Goal: Task Accomplishment & Management: Use online tool/utility

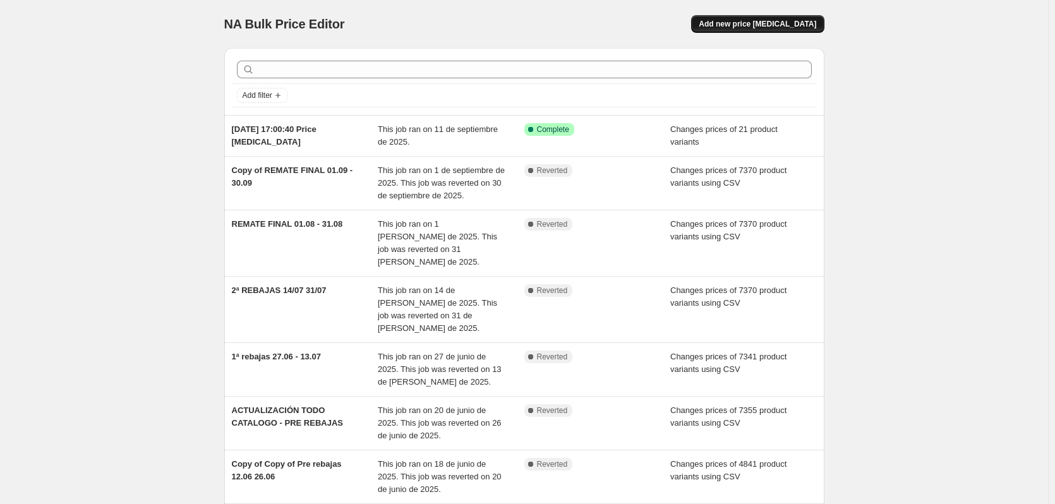
click at [796, 23] on span "Add new price [MEDICAL_DATA]" at bounding box center [758, 24] width 118 height 10
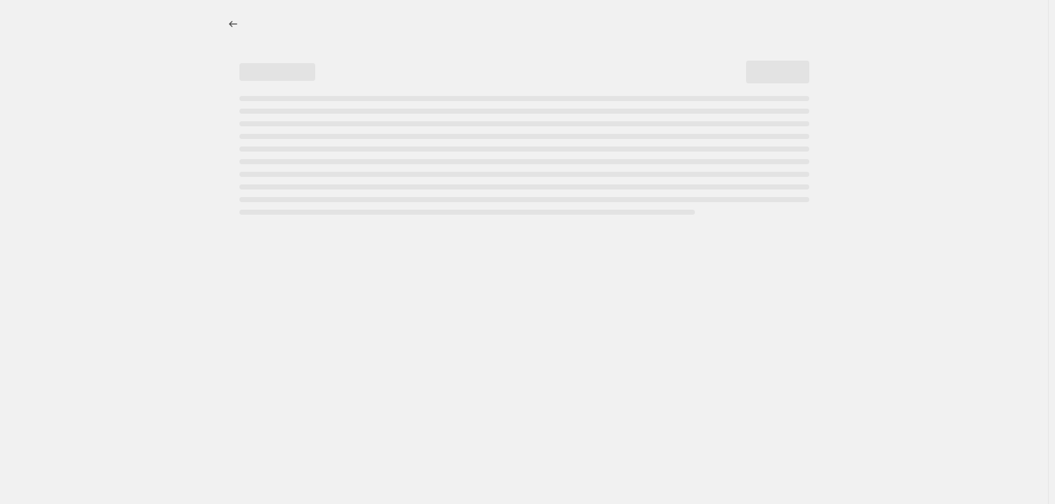
select select "percentage"
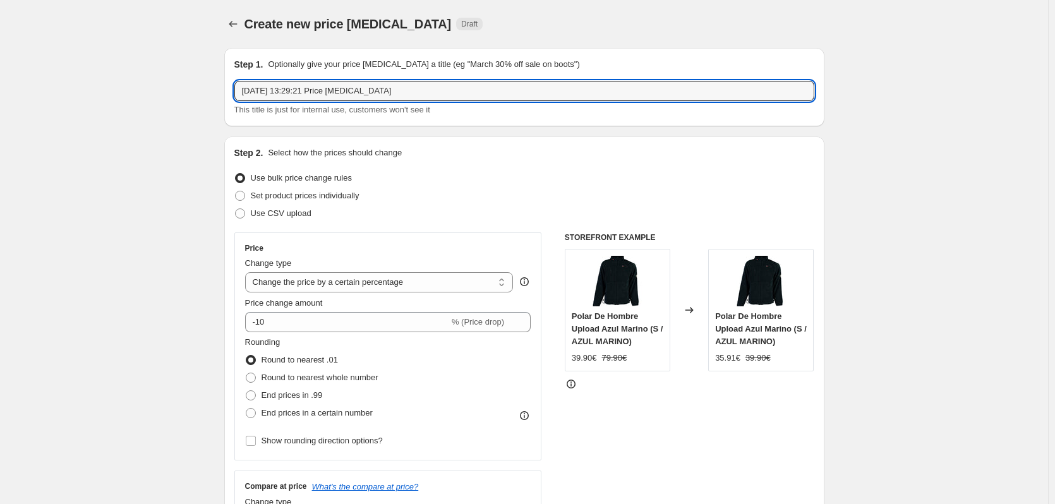
drag, startPoint x: 399, startPoint y: 90, endPoint x: 230, endPoint y: 88, distance: 168.8
click at [230, 88] on div "Step 1. Optionally give your price [MEDICAL_DATA] a title (eg "March 30% off sa…" at bounding box center [524, 87] width 600 height 78
click at [278, 89] on input "Oferta" at bounding box center [524, 91] width 580 height 20
type input "Oferta OUTLET"
click at [244, 216] on span at bounding box center [240, 214] width 10 height 10
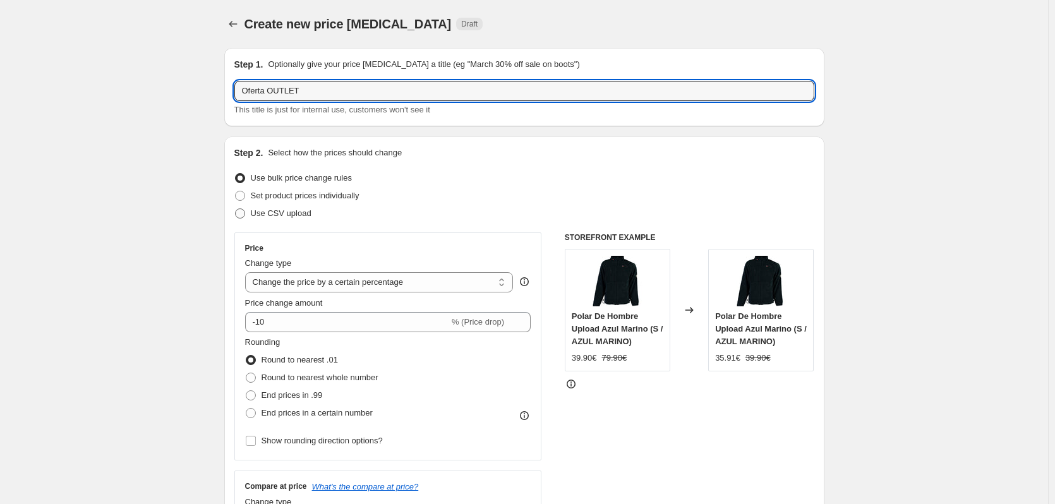
click at [236, 209] on input "Use CSV upload" at bounding box center [235, 209] width 1 height 1
radio input "true"
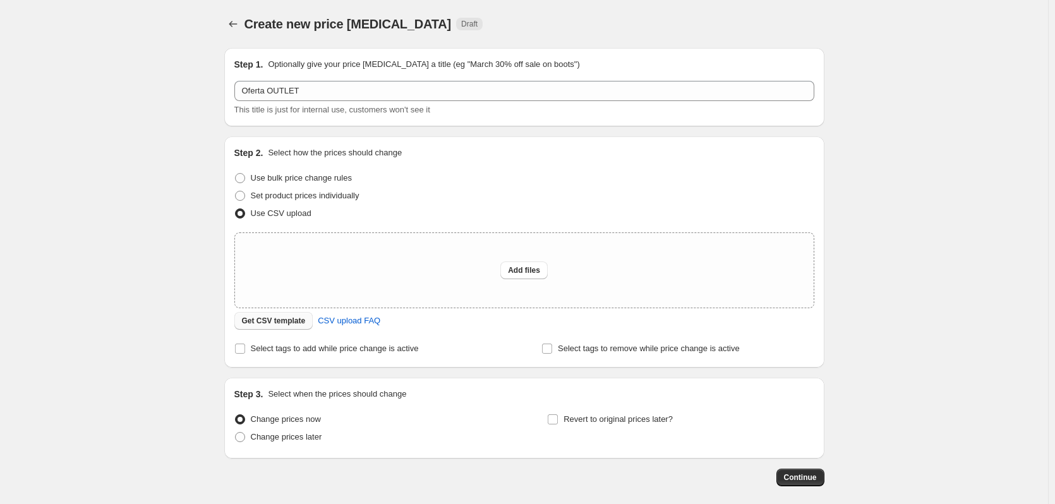
click at [268, 321] on span "Get CSV template" at bounding box center [274, 321] width 64 height 10
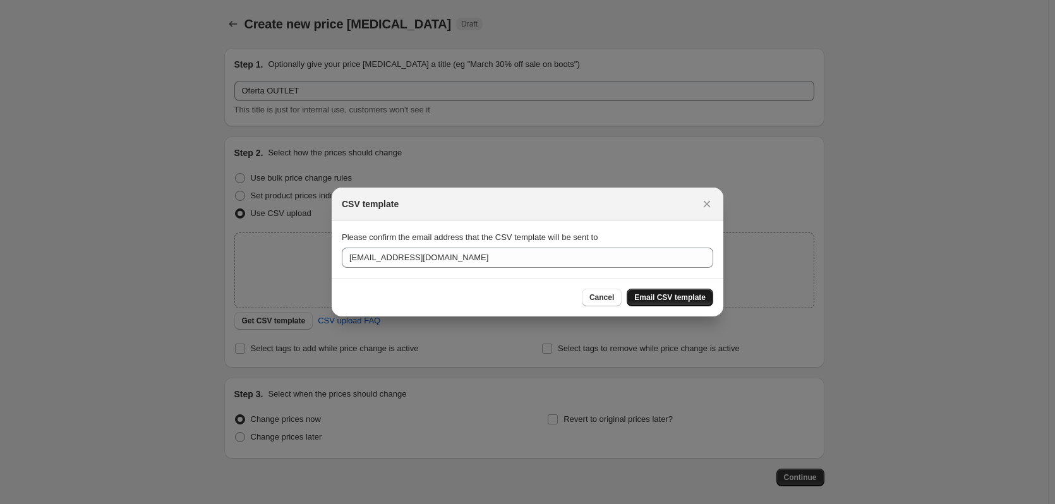
click at [680, 298] on span "Email CSV template" at bounding box center [670, 298] width 71 height 10
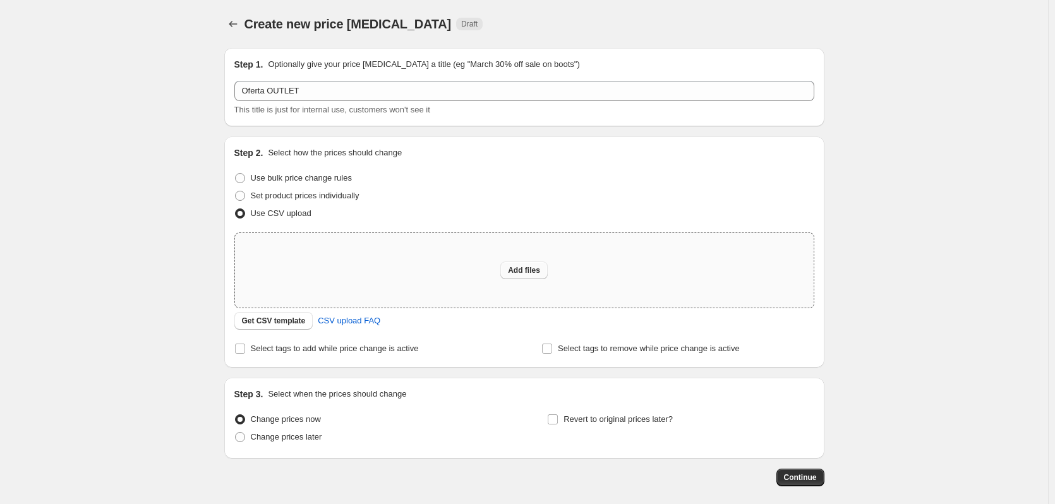
click at [524, 270] on span "Add files" at bounding box center [524, 270] width 32 height 10
click at [528, 266] on span "Add files" at bounding box center [524, 270] width 32 height 10
type input "C:\fakepath\OUTLET OCTUBRE 2025 20% - OUTLET OCTUBRE 2025 20%.csv (1).csv"
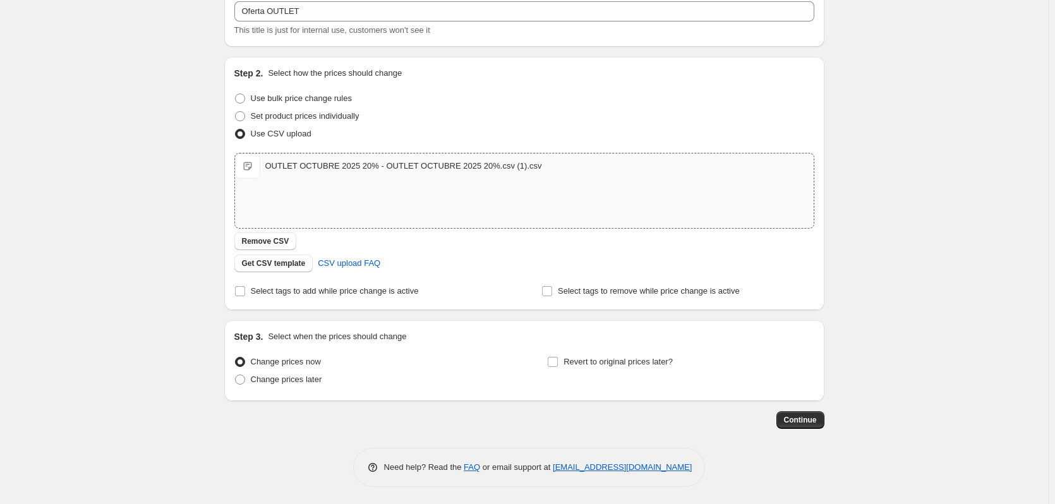
scroll to position [82, 0]
click at [245, 380] on span at bounding box center [240, 378] width 10 height 10
click at [236, 374] on input "Change prices later" at bounding box center [235, 373] width 1 height 1
radio input "true"
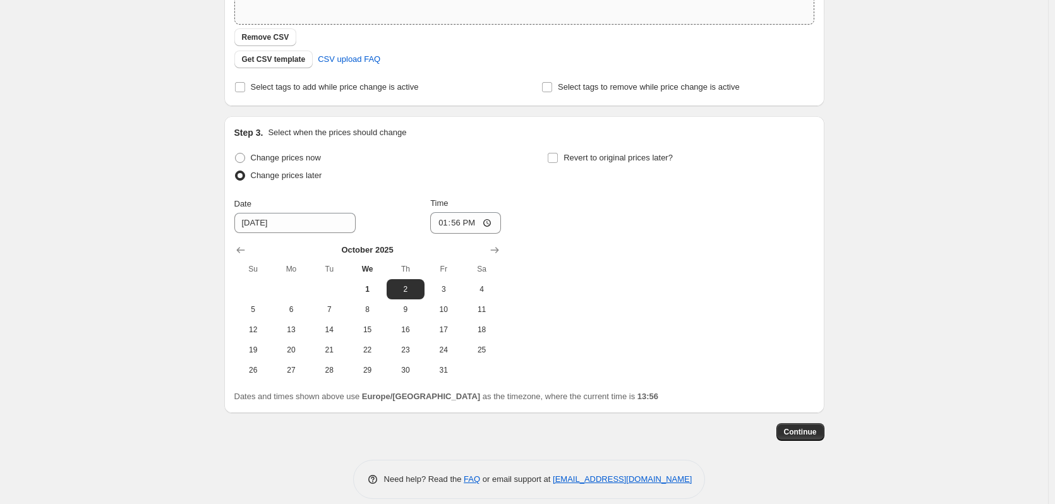
scroll to position [298, 0]
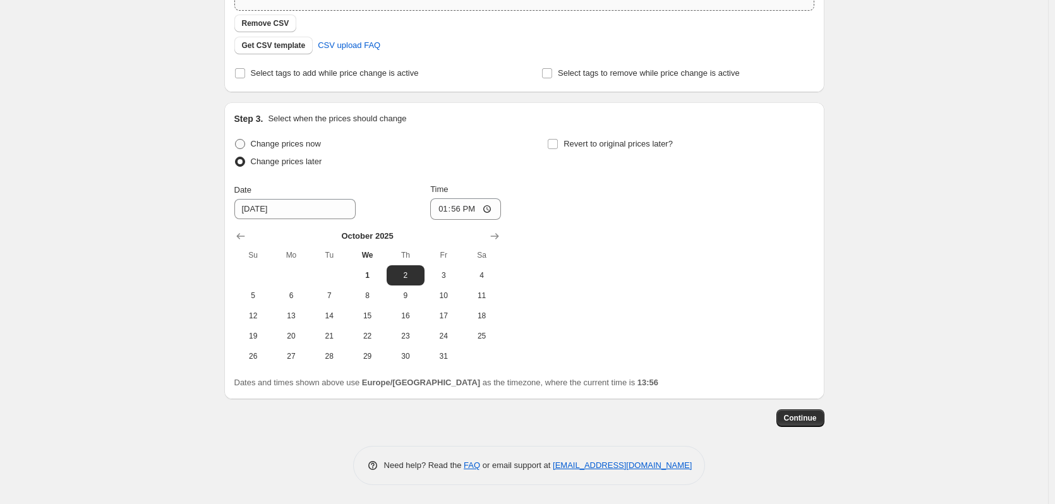
click at [245, 139] on span at bounding box center [240, 144] width 10 height 10
click at [236, 139] on input "Change prices now" at bounding box center [235, 139] width 1 height 1
radio input "true"
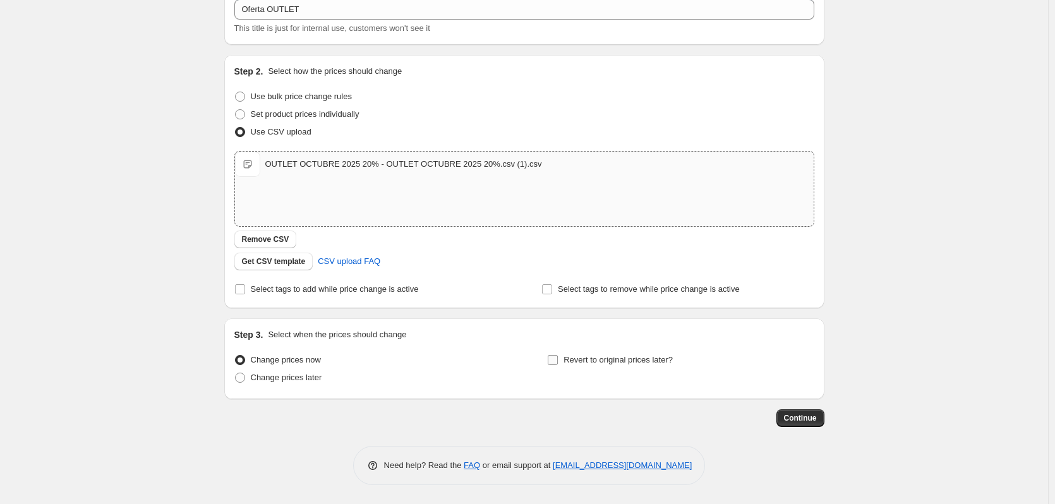
click at [555, 355] on input "Revert to original prices later?" at bounding box center [553, 360] width 10 height 10
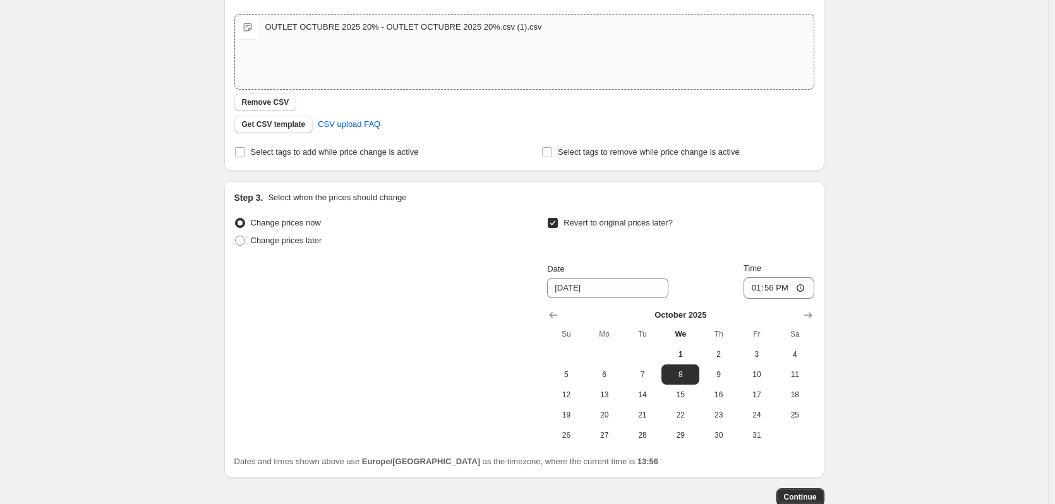
scroll to position [298, 0]
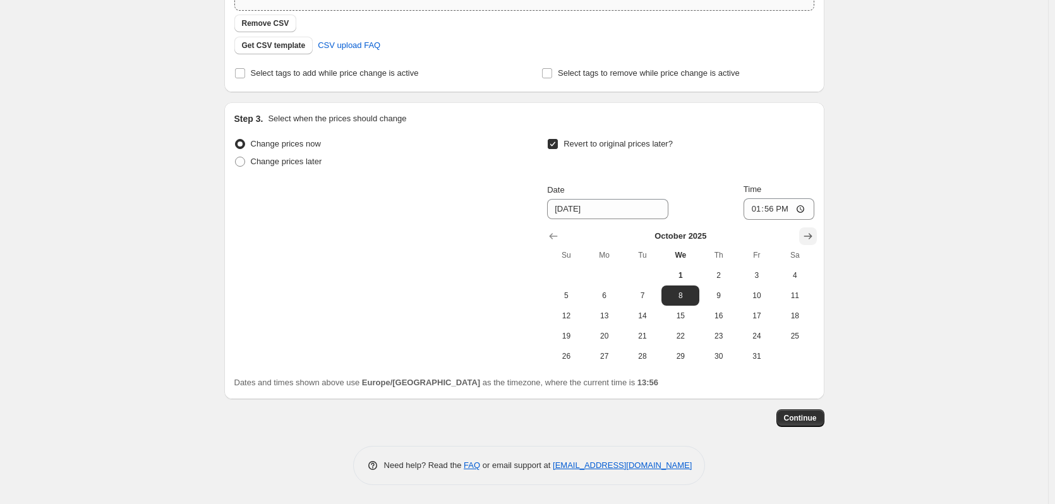
click at [812, 234] on icon "Show next month, November 2025" at bounding box center [808, 236] width 13 height 13
click at [557, 140] on input "Revert to original prices later?" at bounding box center [553, 144] width 10 height 10
checkbox input "false"
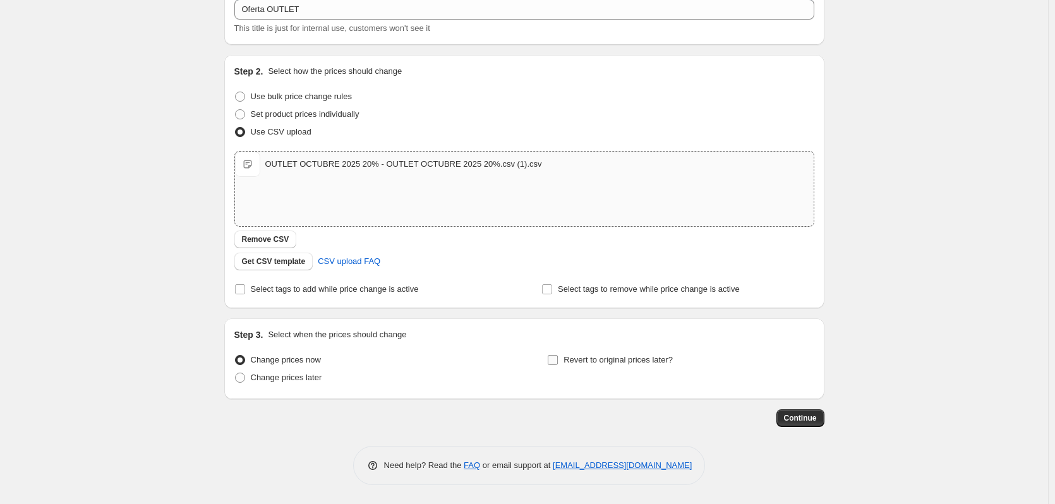
scroll to position [82, 0]
click at [801, 419] on span "Continue" at bounding box center [800, 418] width 33 height 10
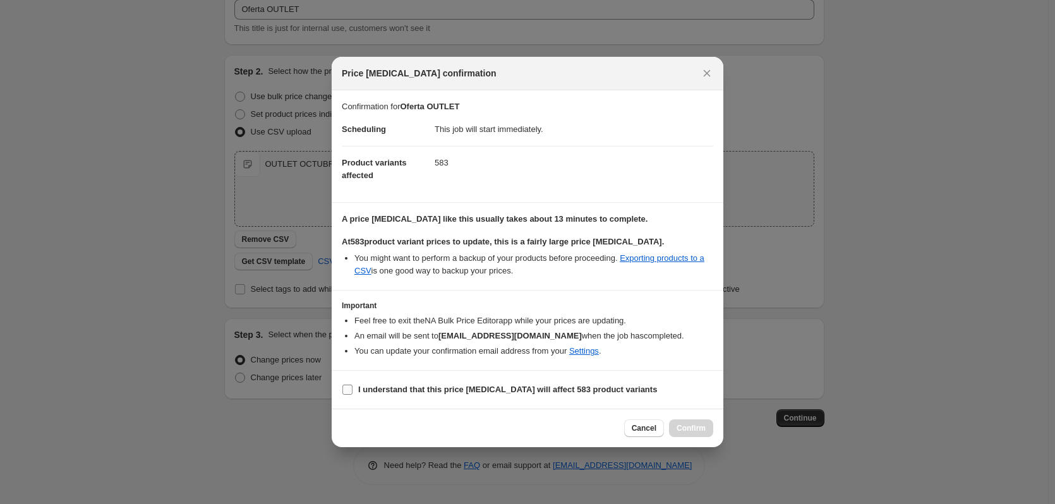
click at [344, 389] on input "I understand that this price [MEDICAL_DATA] will affect 583 product variants" at bounding box center [348, 390] width 10 height 10
checkbox input "true"
click at [691, 432] on span "Confirm" at bounding box center [691, 428] width 29 height 10
